Goal: Task Accomplishment & Management: Complete application form

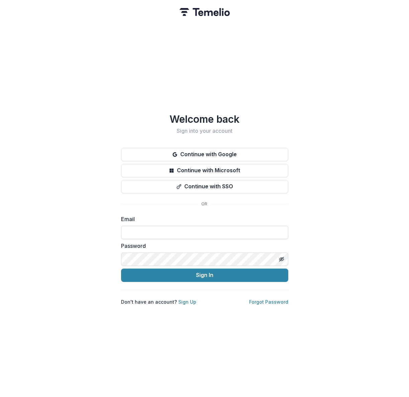
click at [131, 230] on input at bounding box center [204, 232] width 167 height 13
type input "**********"
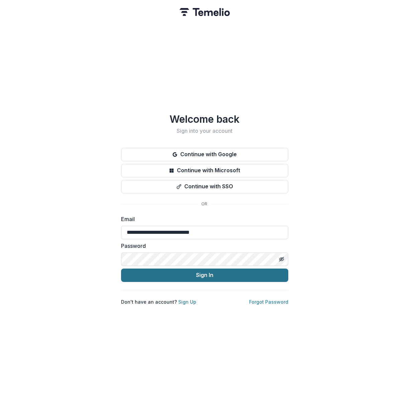
click at [205, 269] on button "Sign In" at bounding box center [204, 274] width 167 height 13
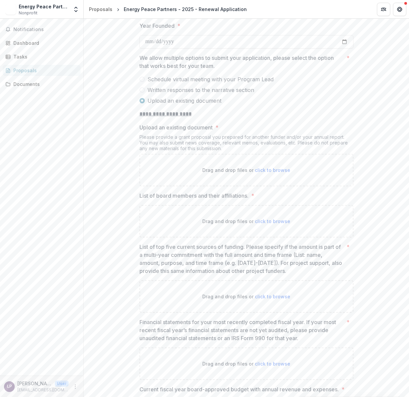
scroll to position [441, 0]
click at [141, 89] on span at bounding box center [141, 90] width 5 height 5
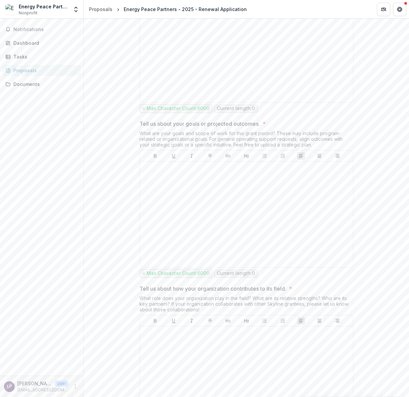
scroll to position [607, 0]
